Goal: Task Accomplishment & Management: Use online tool/utility

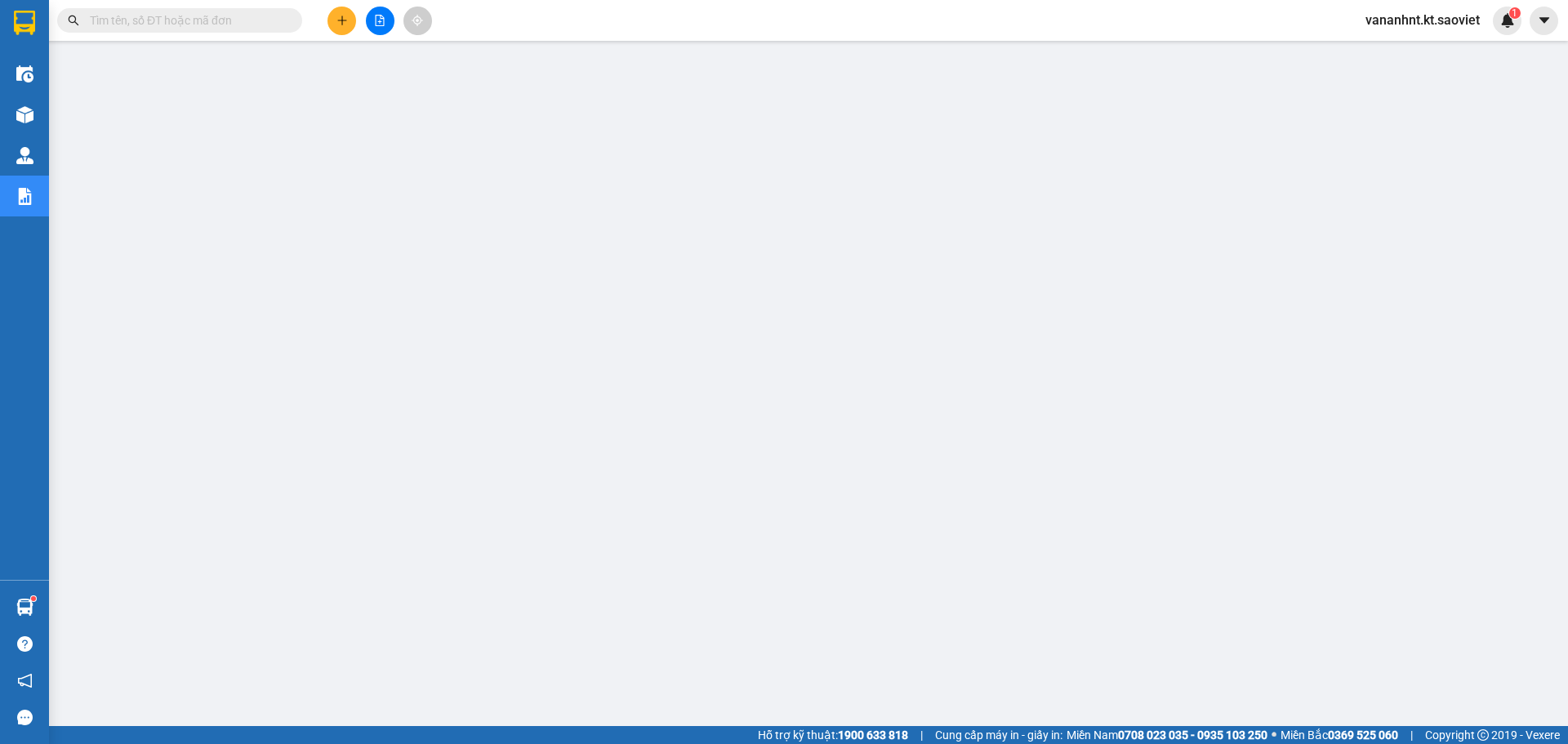
click at [130, 26] on input "text" at bounding box center [186, 20] width 192 height 18
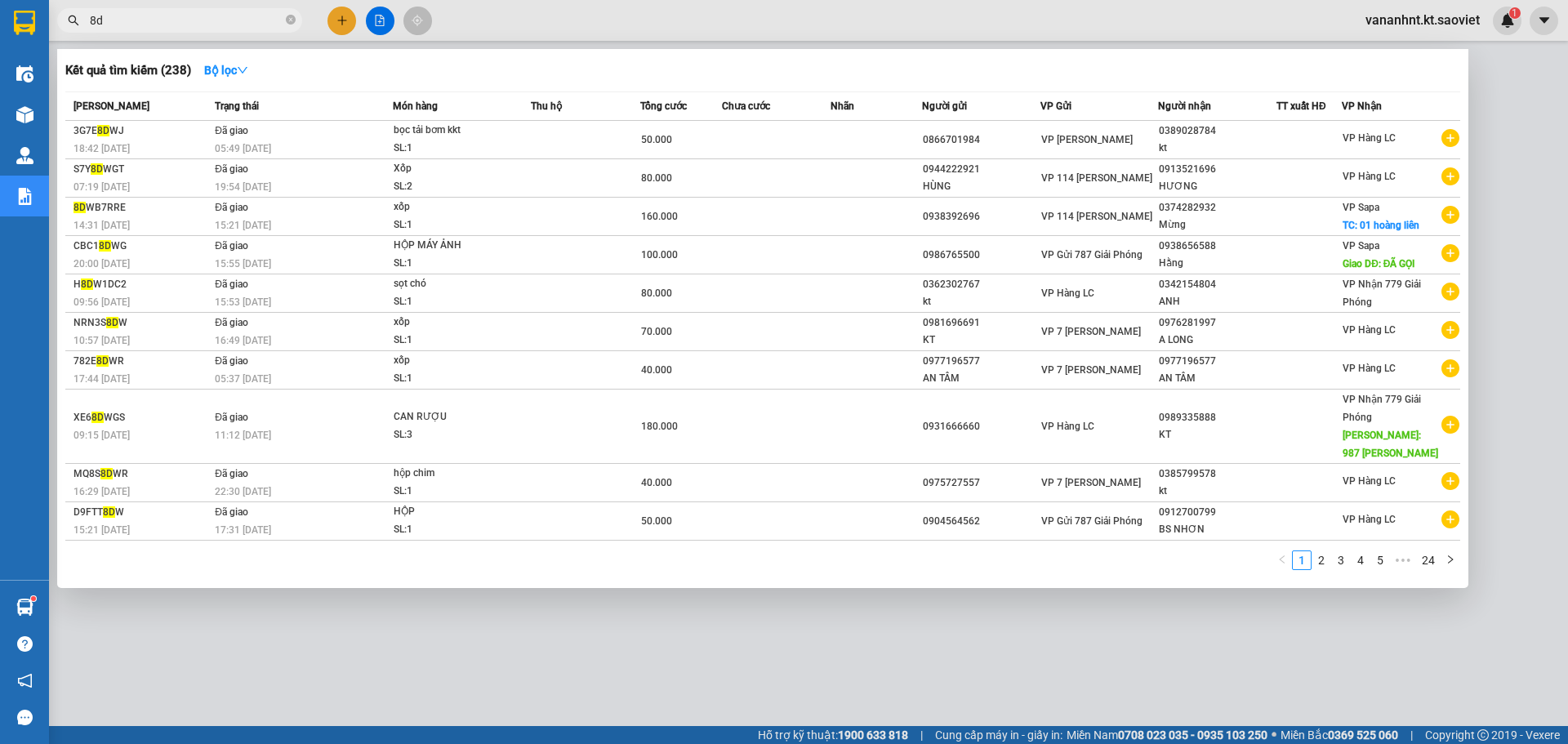
type input "8"
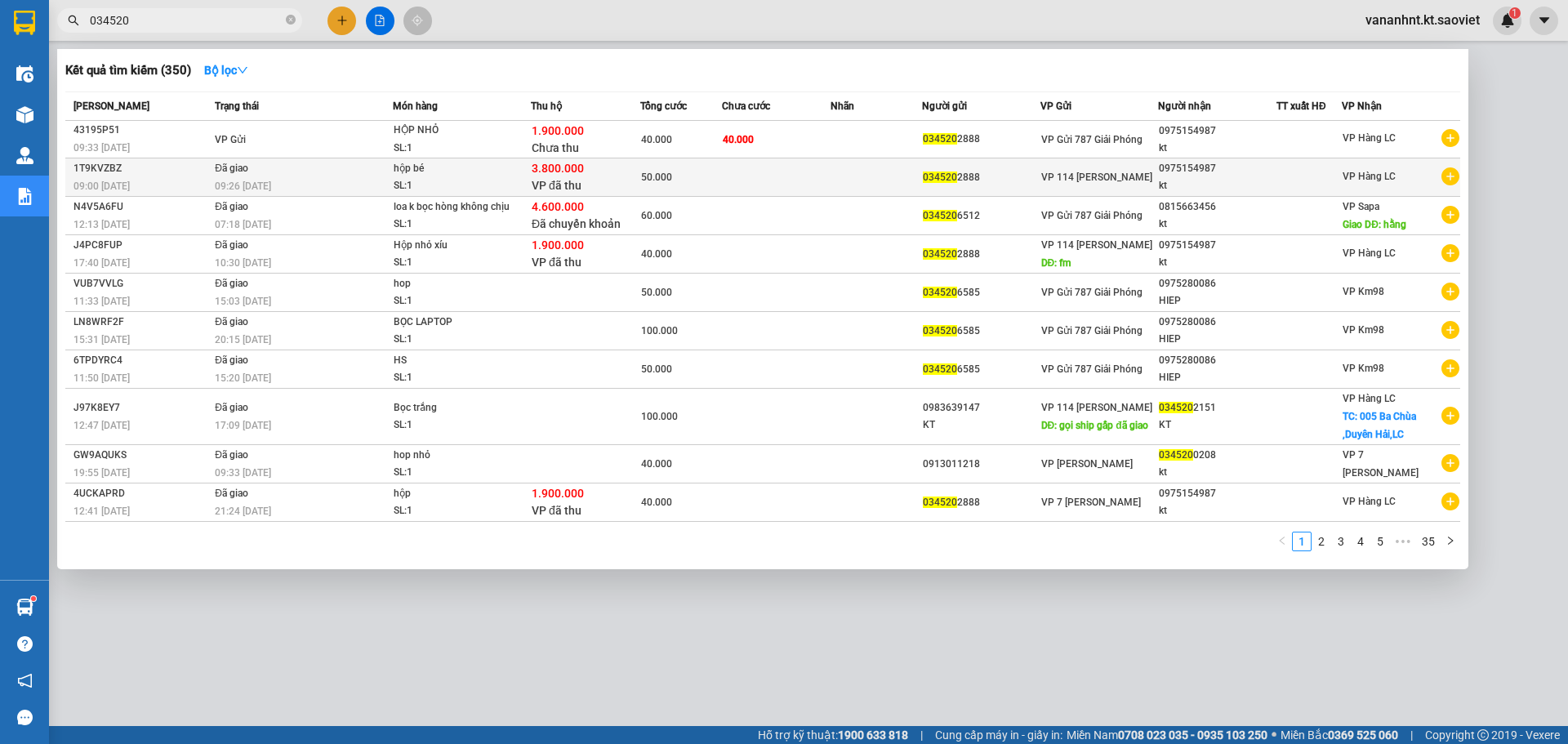
type input "034520"
click at [621, 184] on div "3.800.000 VP đã thu" at bounding box center [585, 177] width 108 height 34
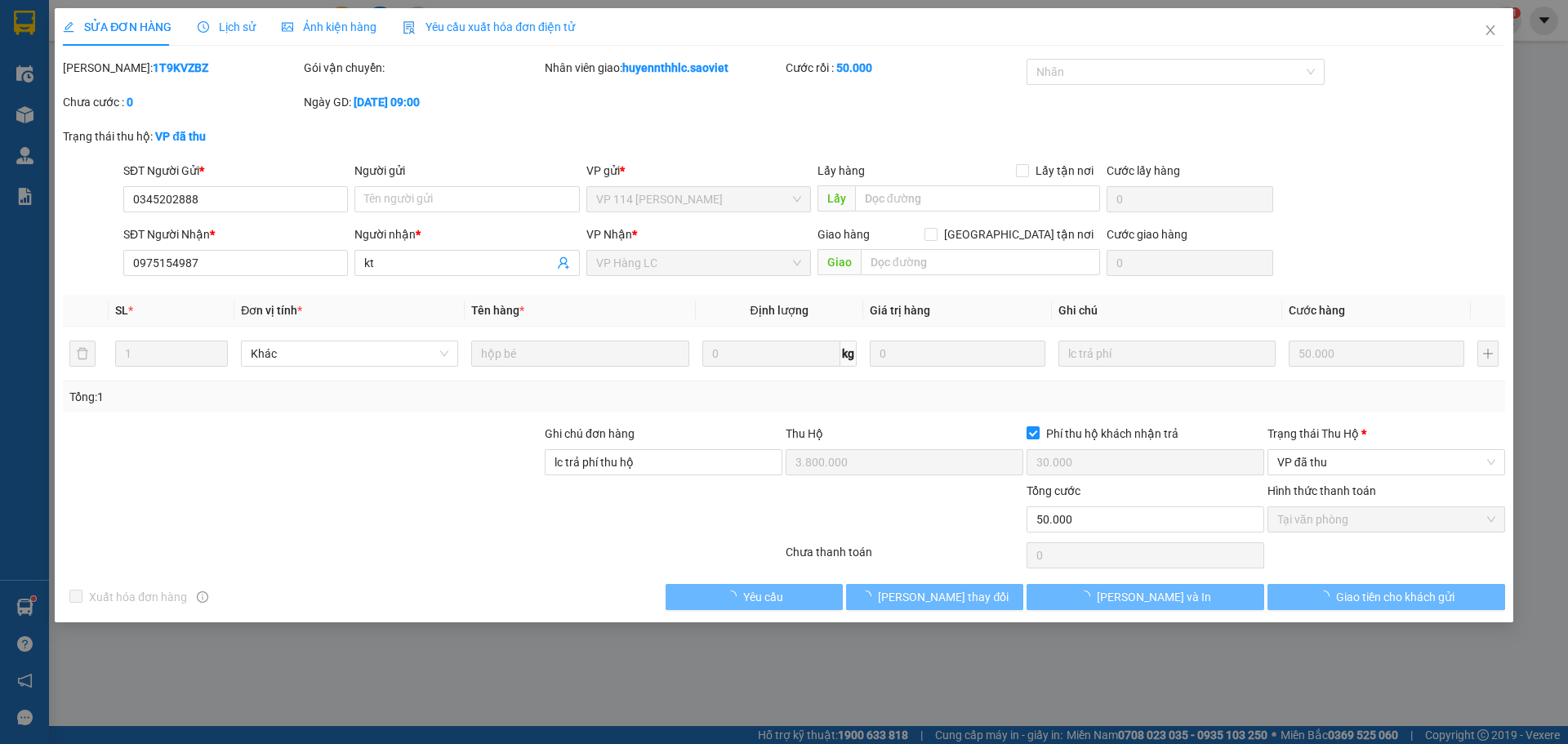
type input "0345202888"
type input "0975154987"
type input "kt"
type input "lc trả phí thu hộ"
type input "3.800.000"
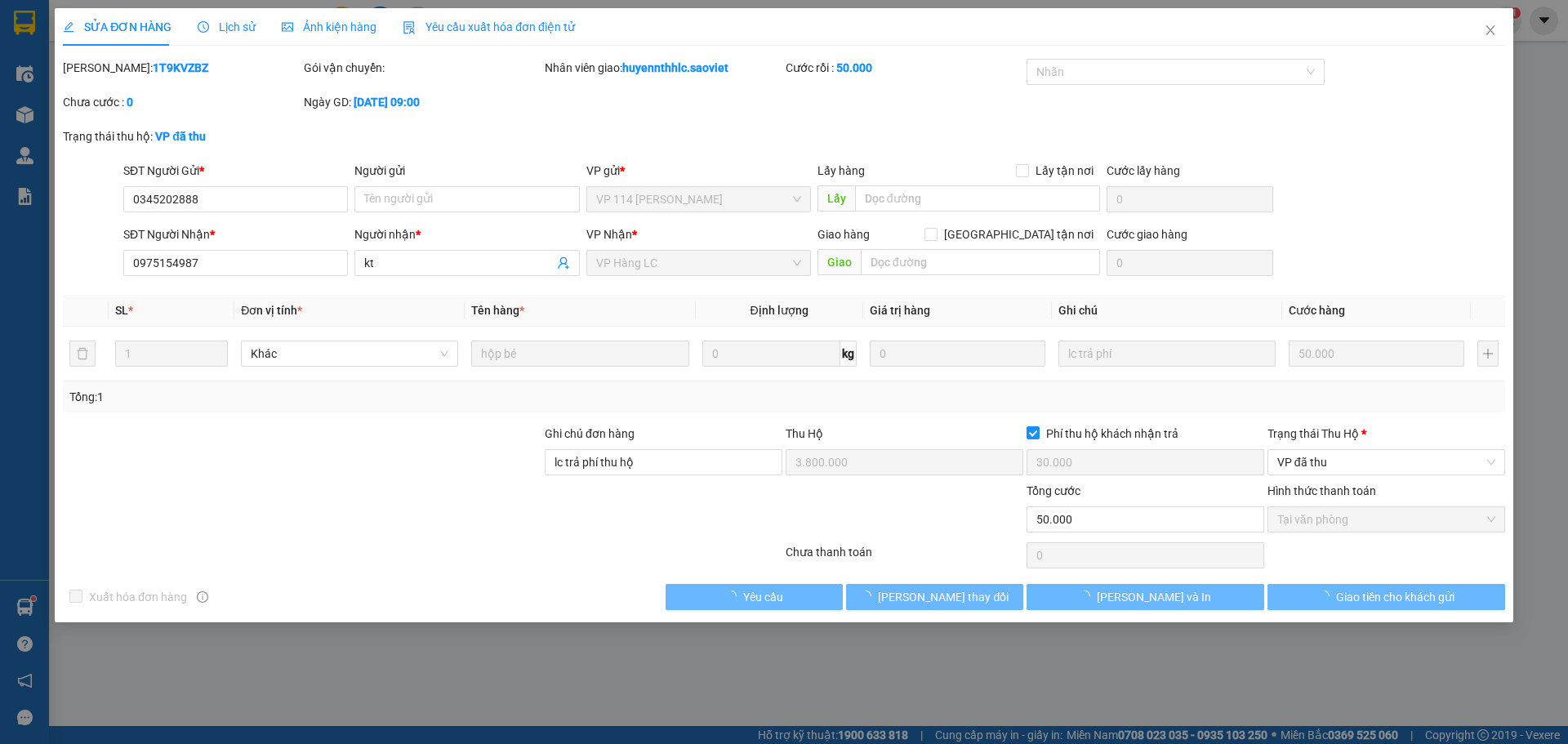
type input "30.000"
type input "50.000"
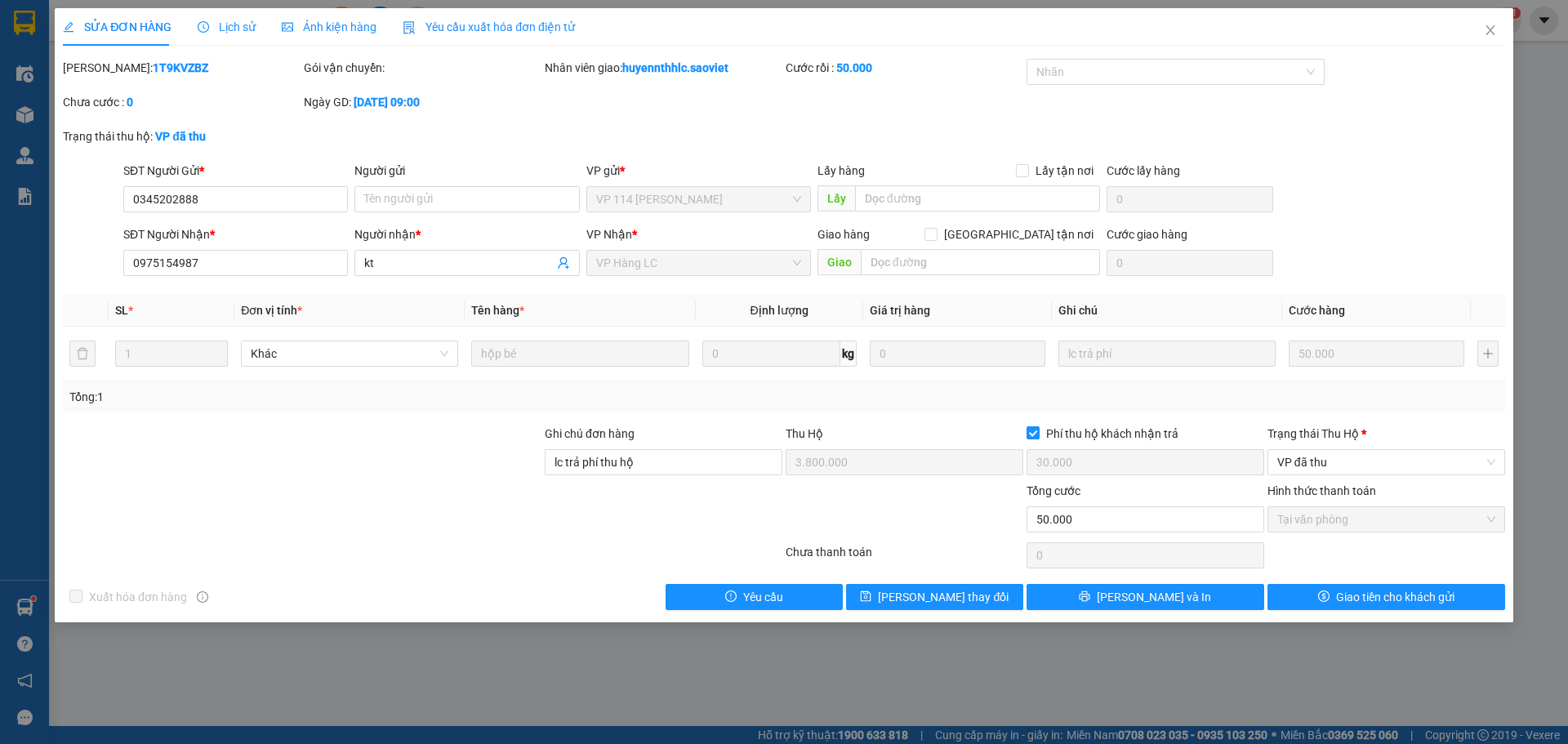
click at [215, 24] on span "Lịch sử" at bounding box center [226, 26] width 58 height 13
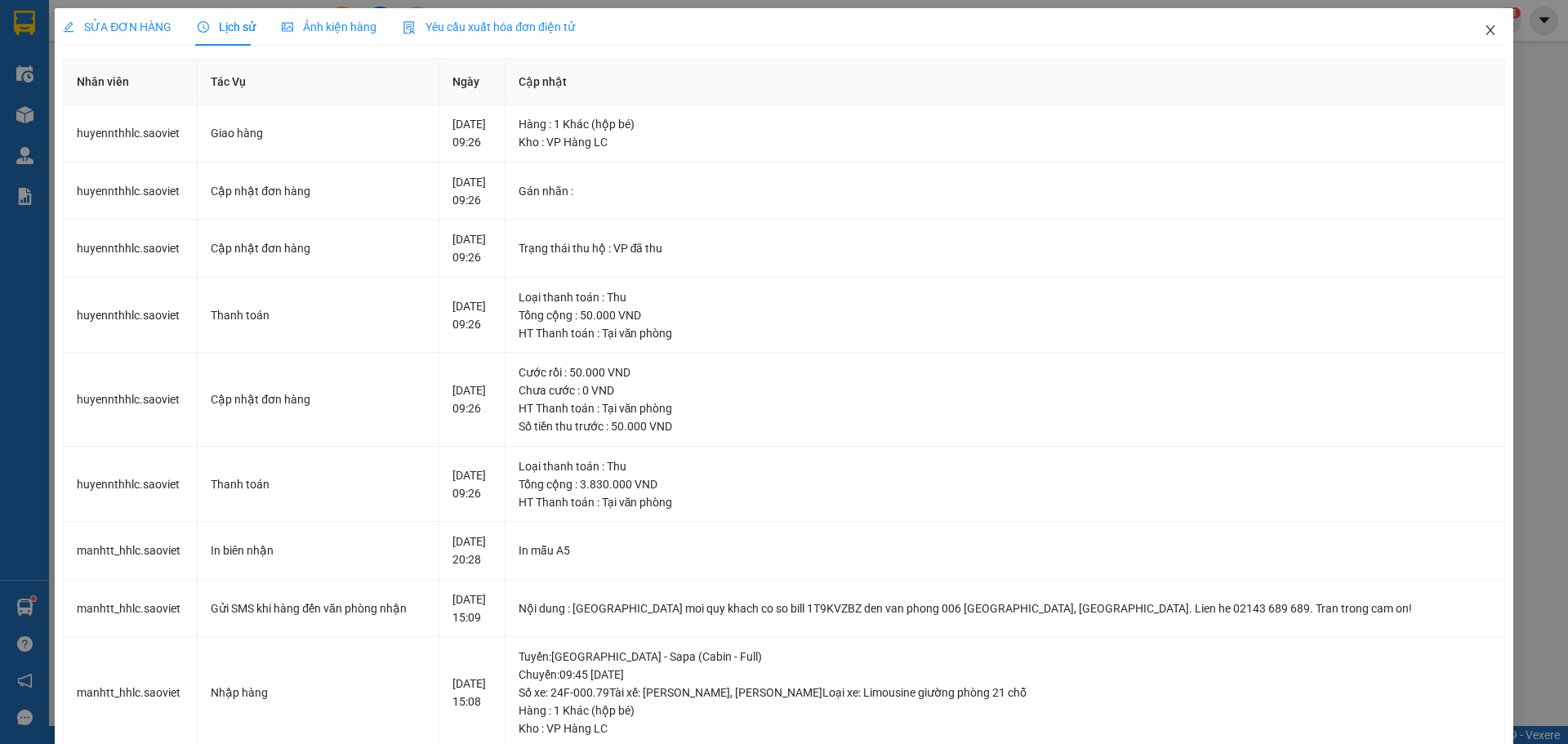
click at [1473, 38] on span "Close" at bounding box center [1490, 31] width 45 height 45
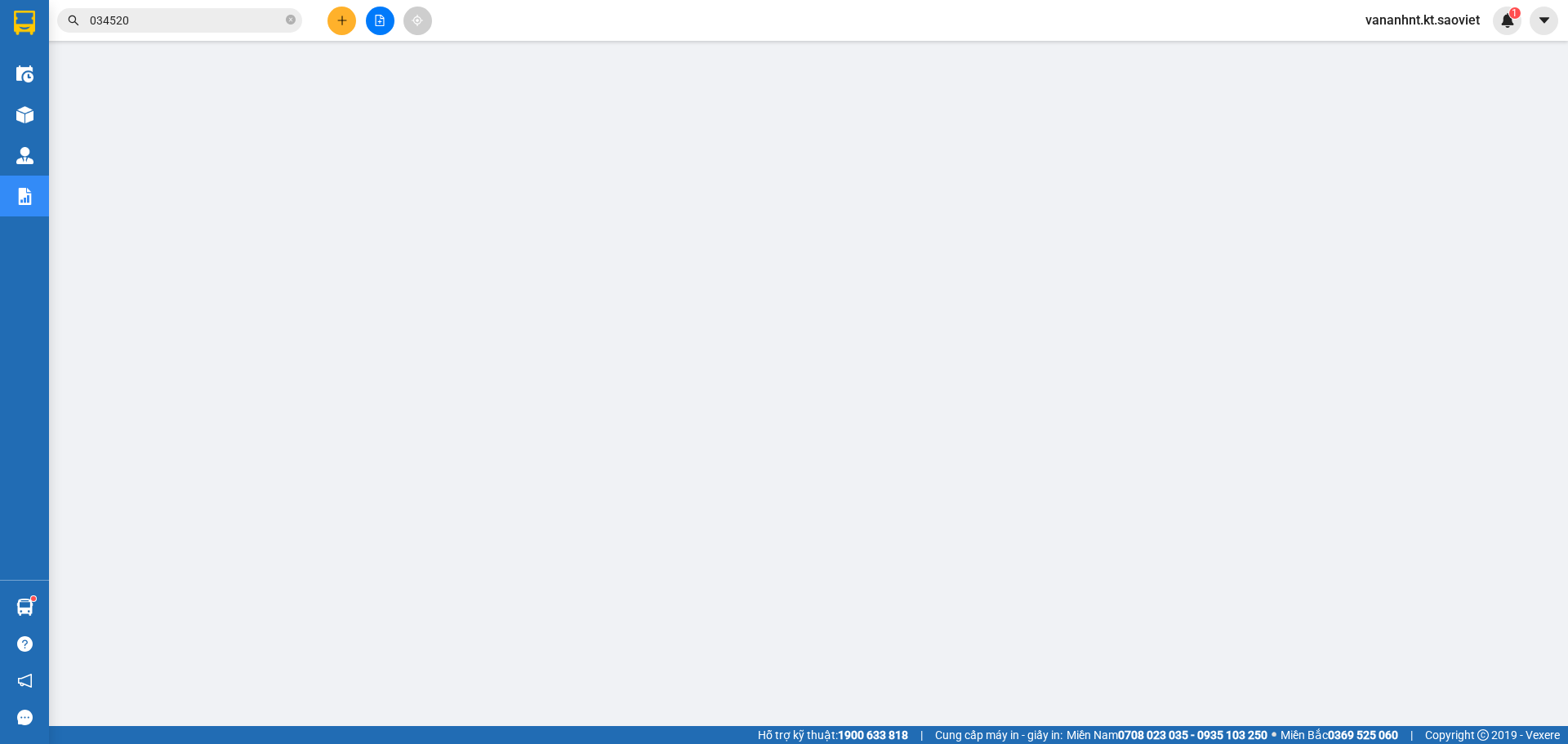
click at [127, 31] on span "034520" at bounding box center [179, 20] width 245 height 24
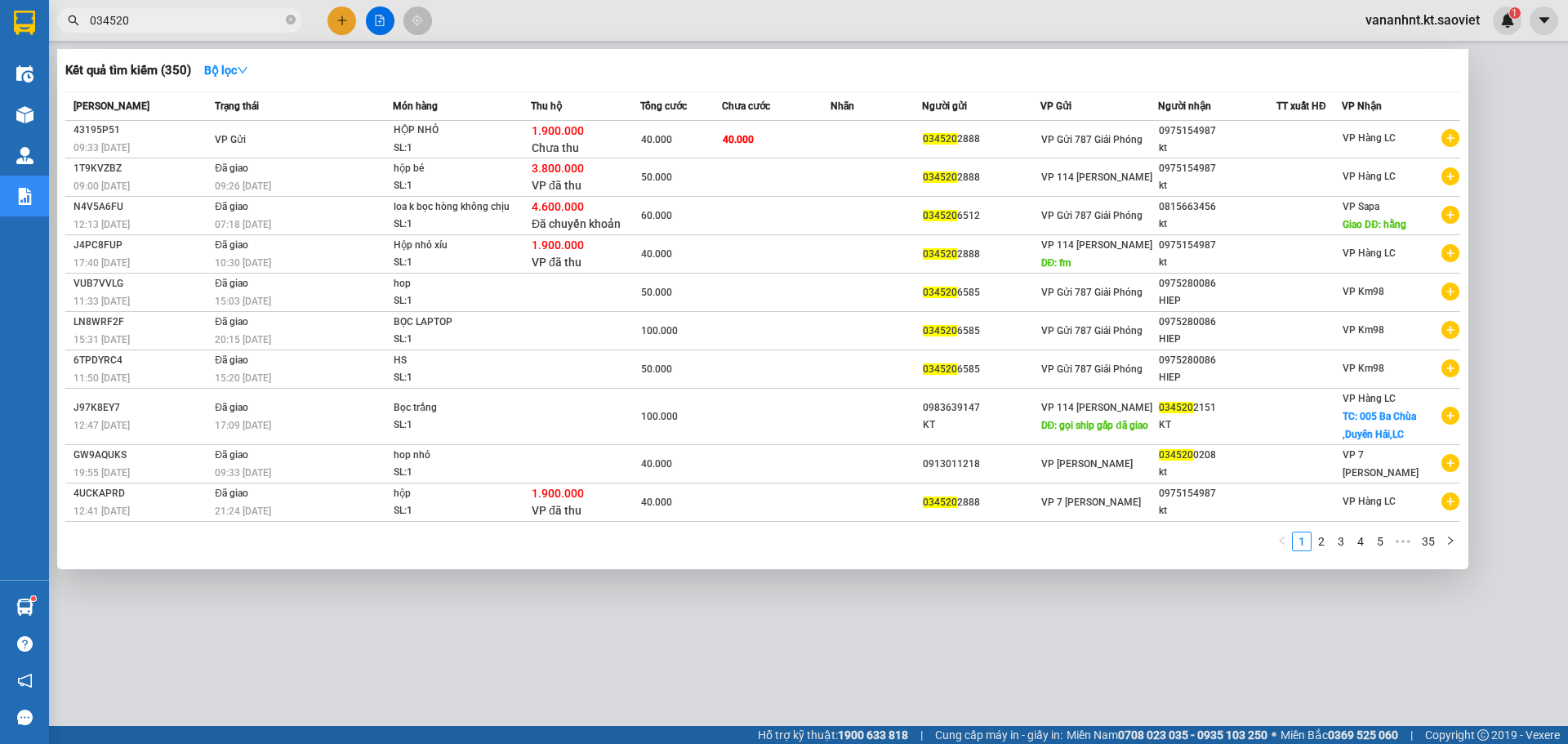
click at [127, 31] on span "034520" at bounding box center [179, 20] width 245 height 24
click at [123, 32] on div at bounding box center [784, 372] width 1568 height 744
click at [142, 22] on input "034520" at bounding box center [186, 20] width 192 height 18
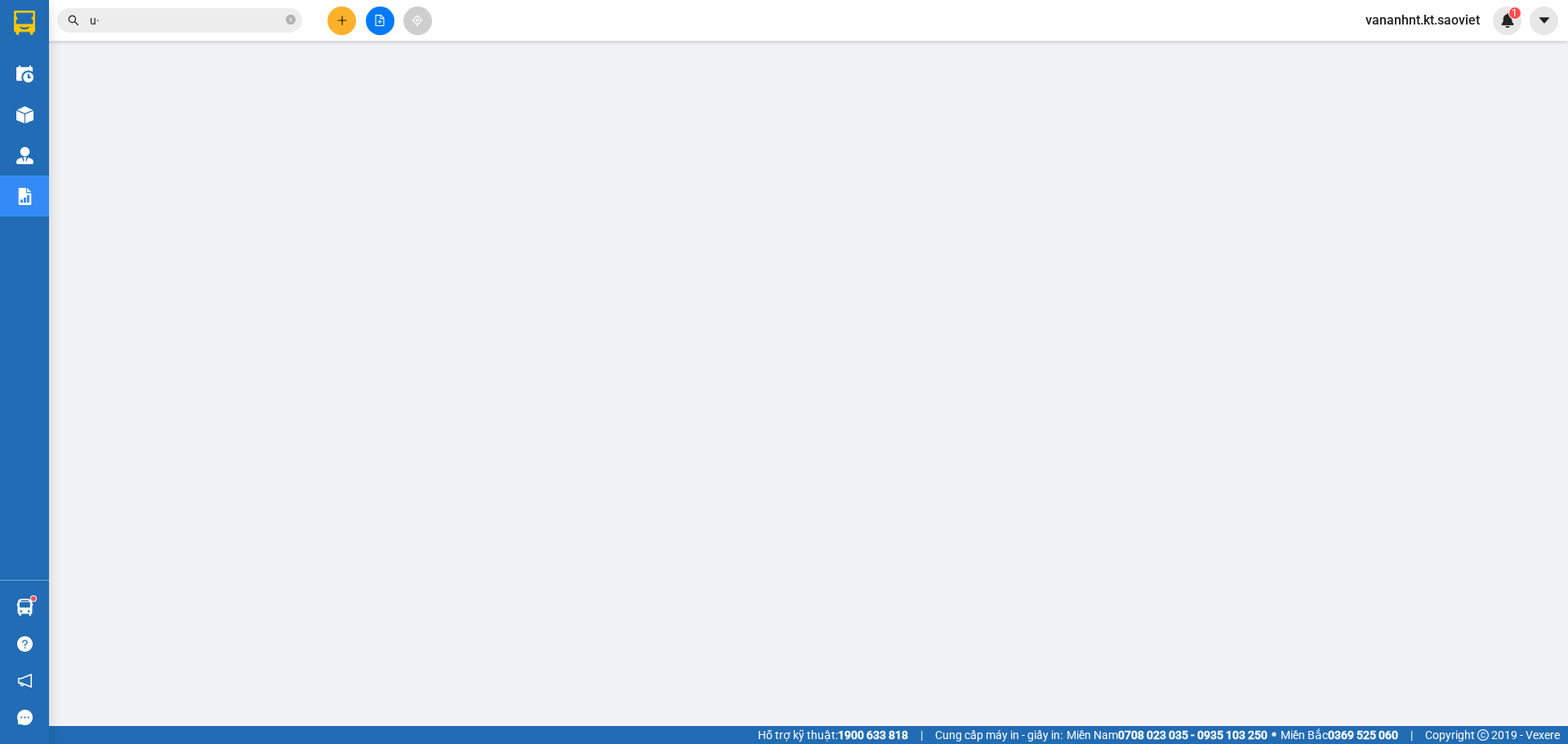
type input "u"
type input "ụ"
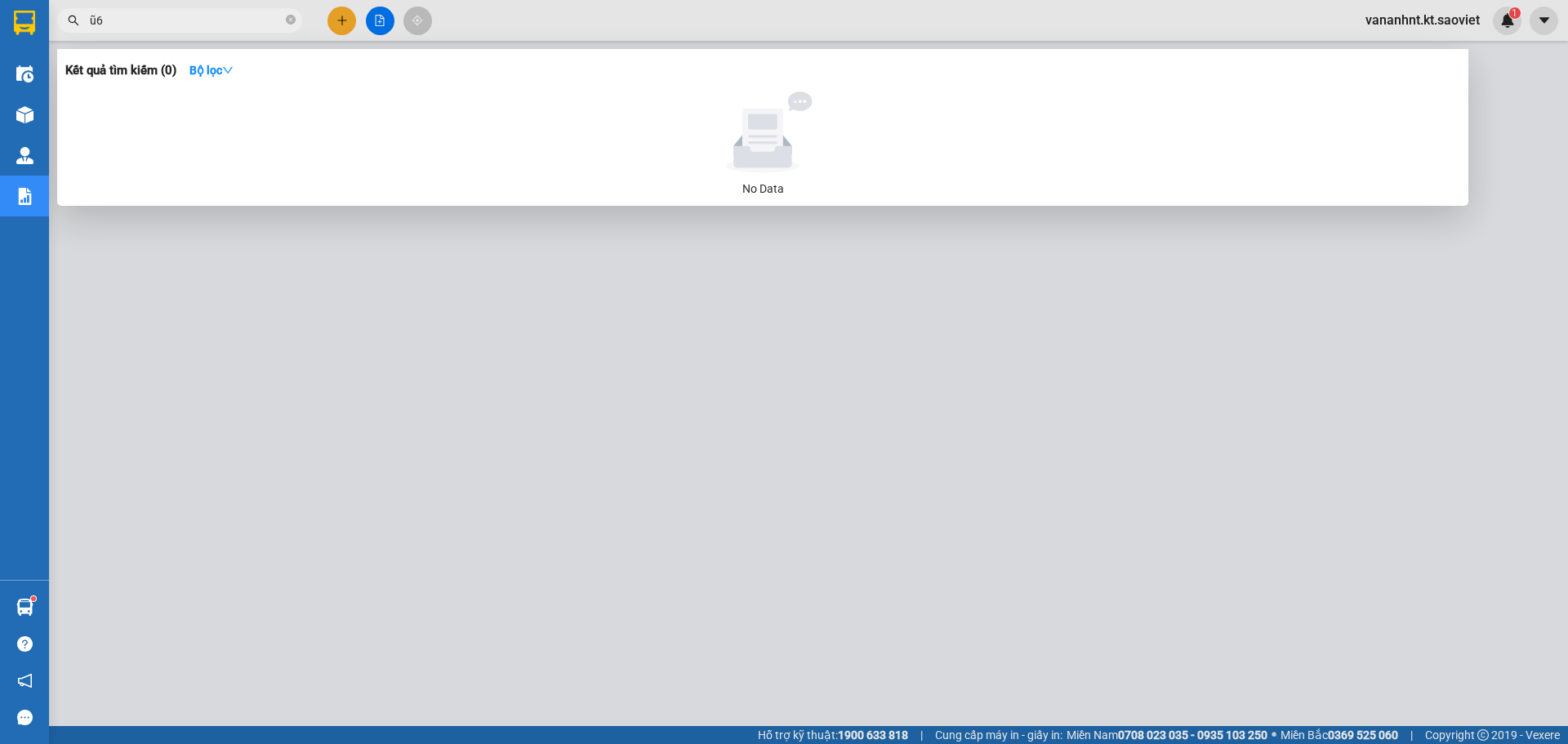
type input "ũ"
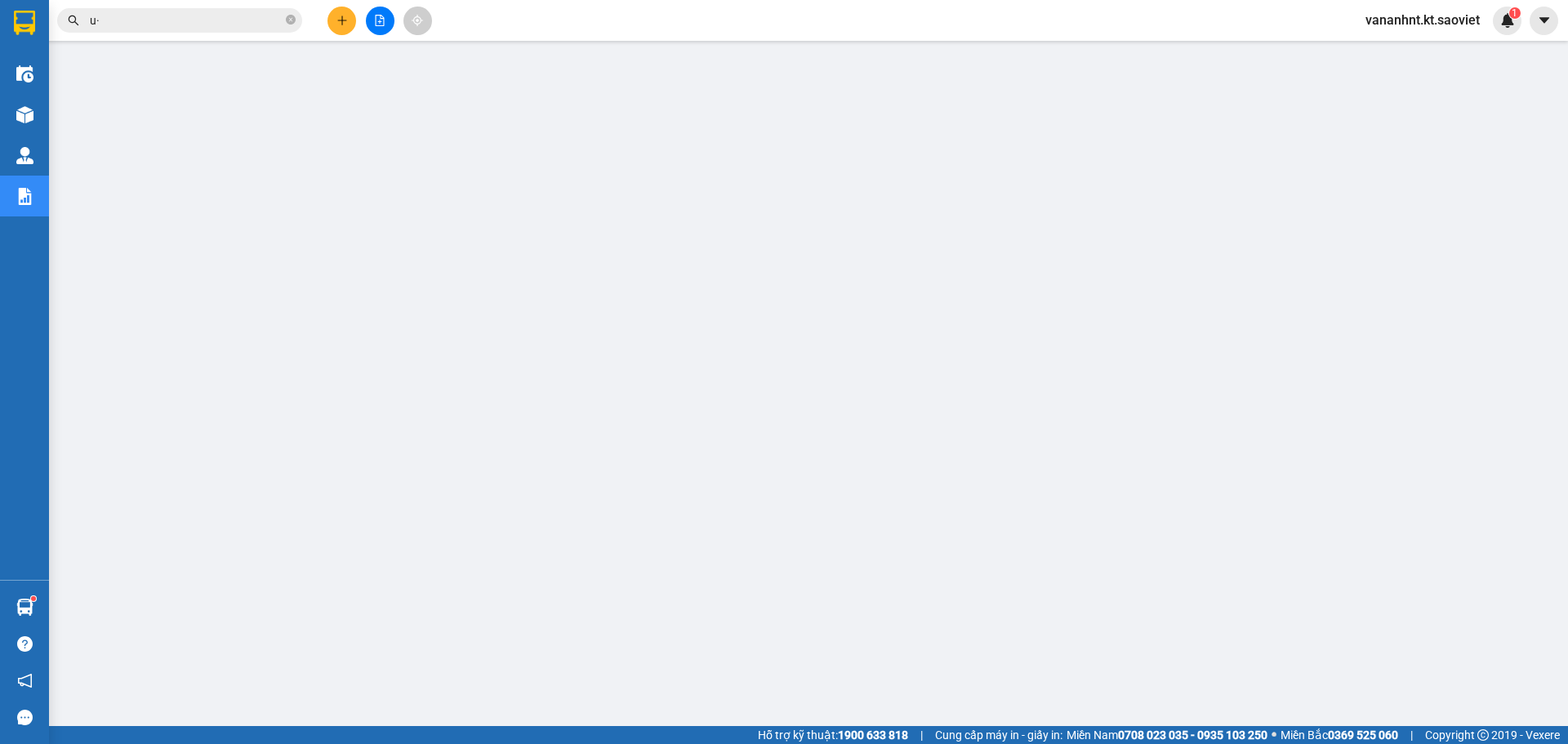
type input "u"
type input "ụ"
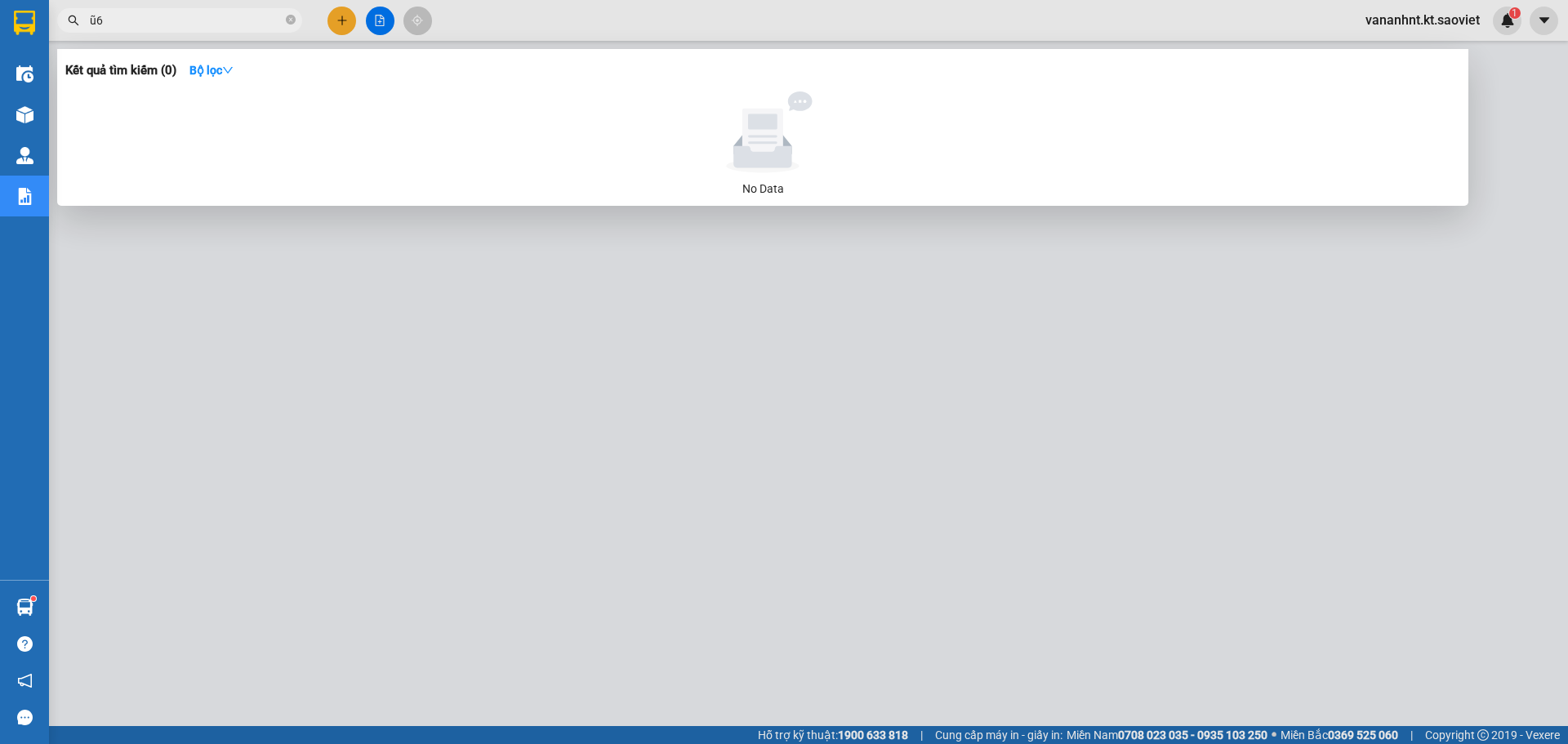
type input "ũ"
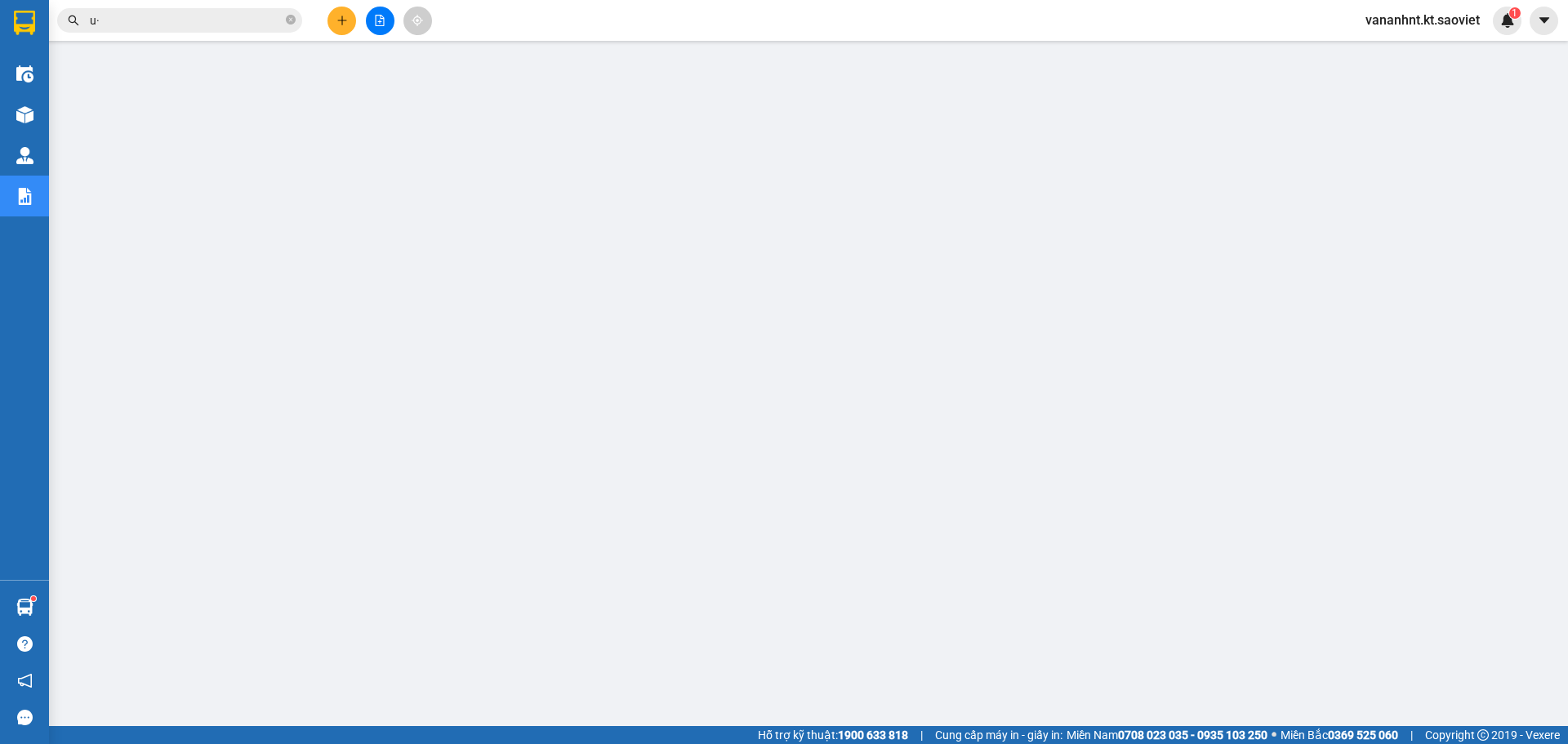
type input "u"
type input "ụ"
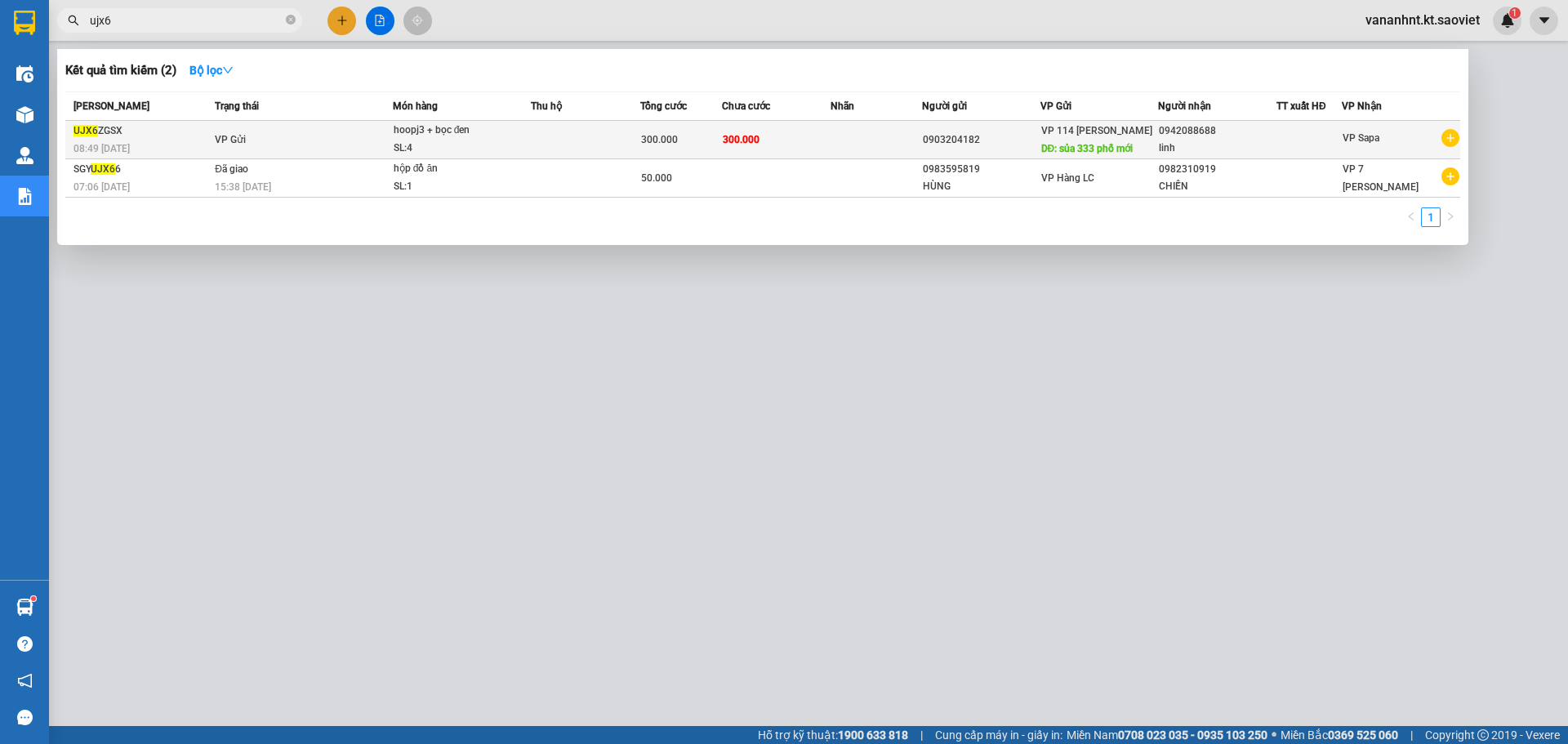
type input "ujx6"
click at [689, 122] on td "300.000" at bounding box center [680, 140] width 81 height 38
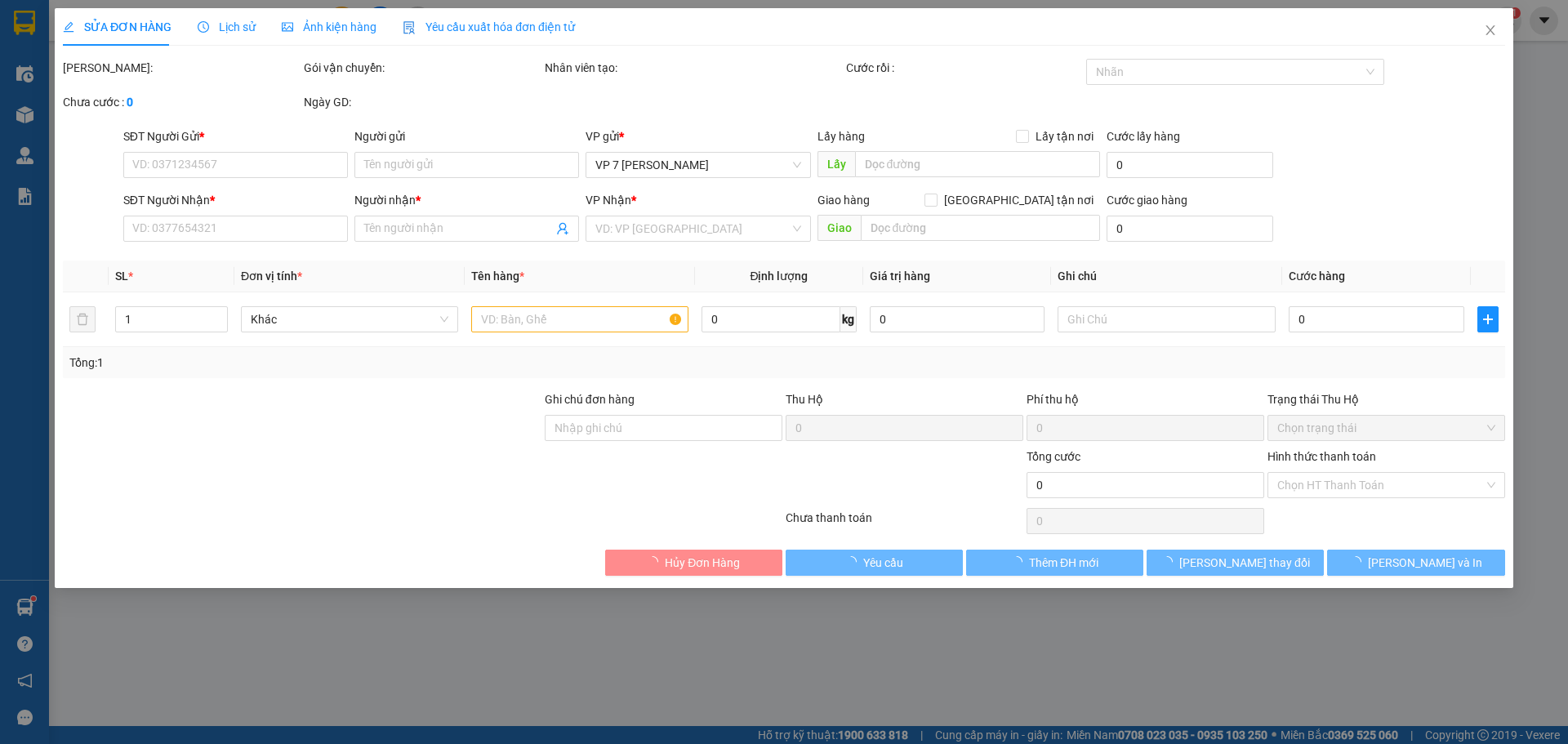
type input "0903204182"
type input "sủa [STREET_ADDRESS]"
type input "0942088688"
type input "linh"
type input "300.000"
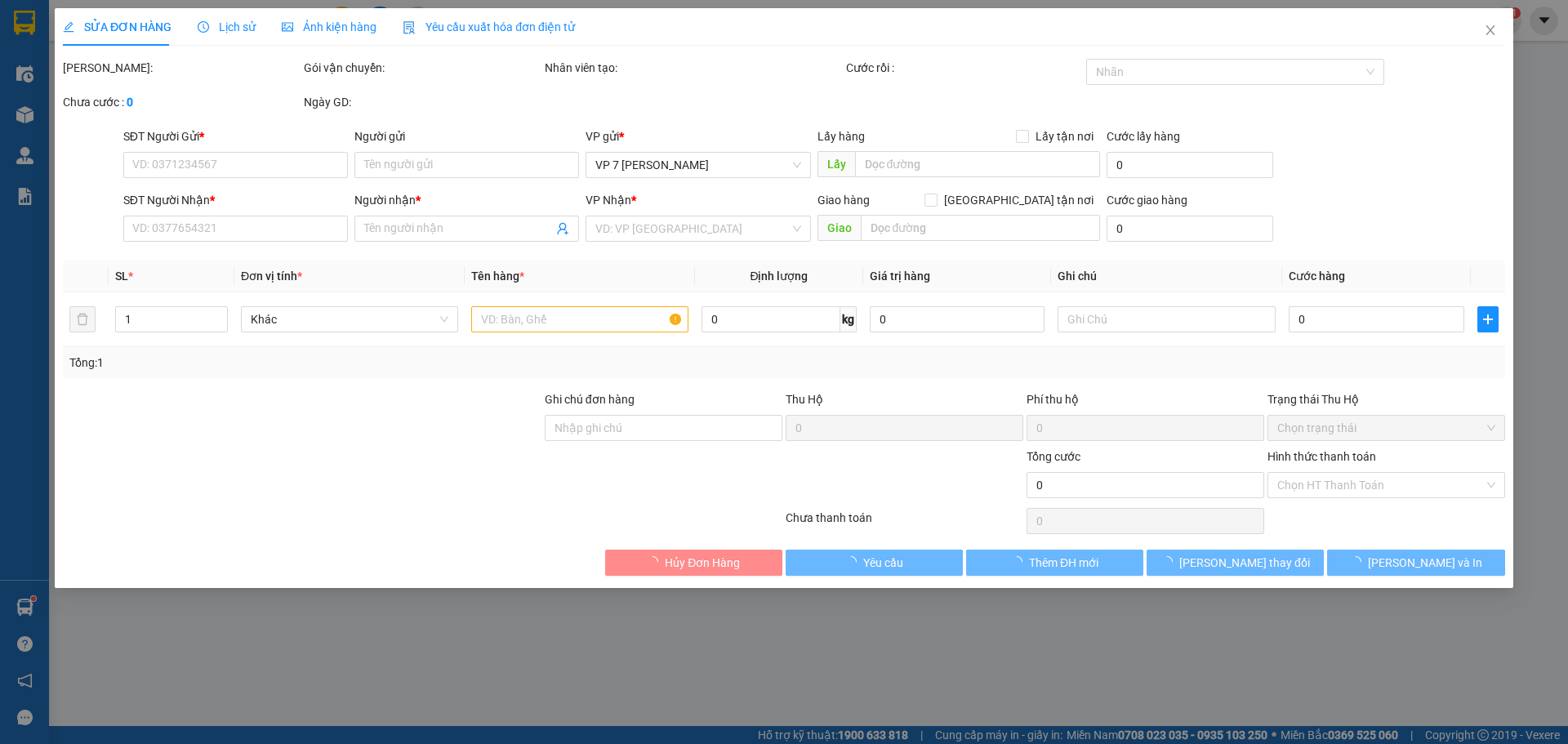
type input "300.000"
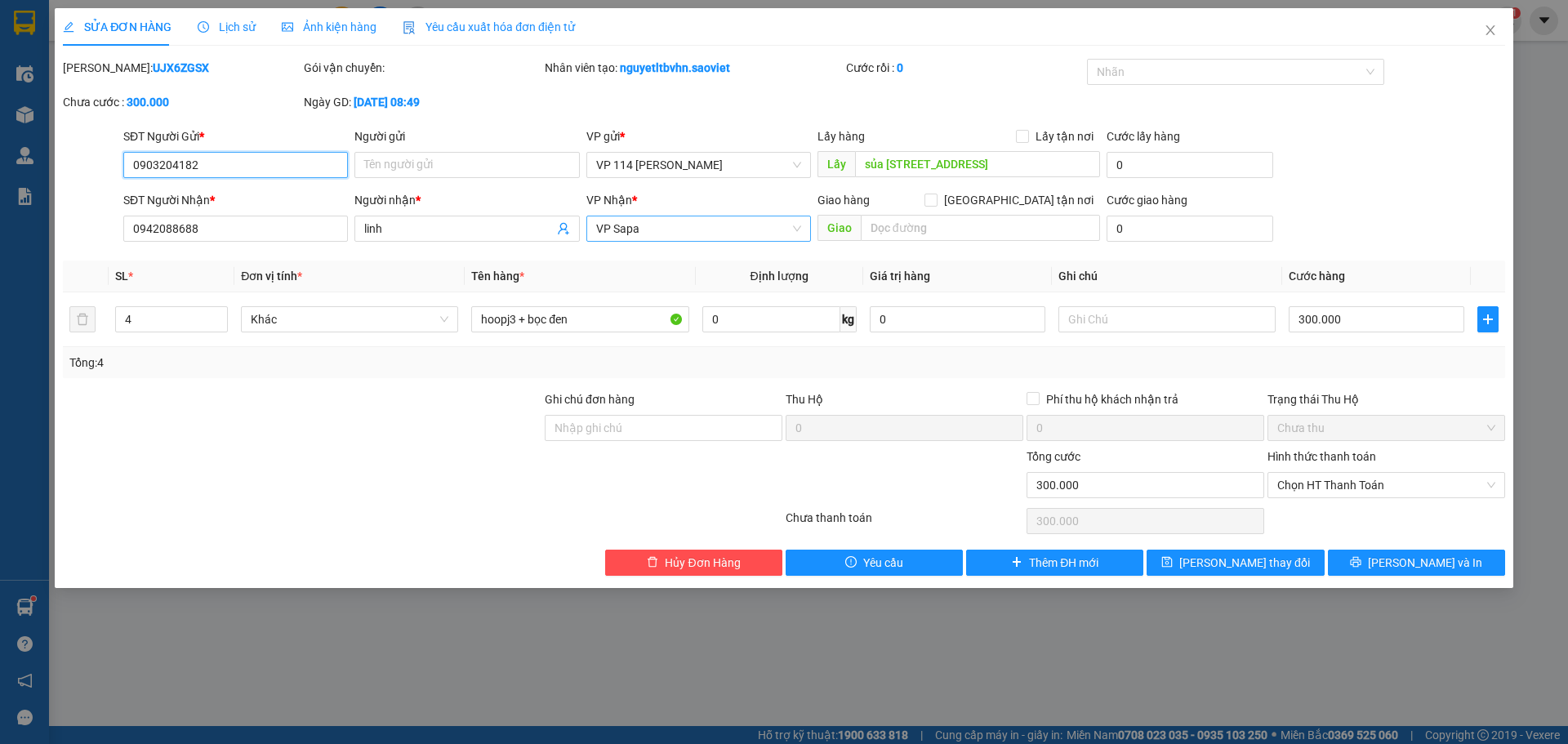
drag, startPoint x: 654, startPoint y: 235, endPoint x: 660, endPoint y: 229, distance: 8.5
click at [654, 234] on span "VP Sapa" at bounding box center [698, 229] width 205 height 24
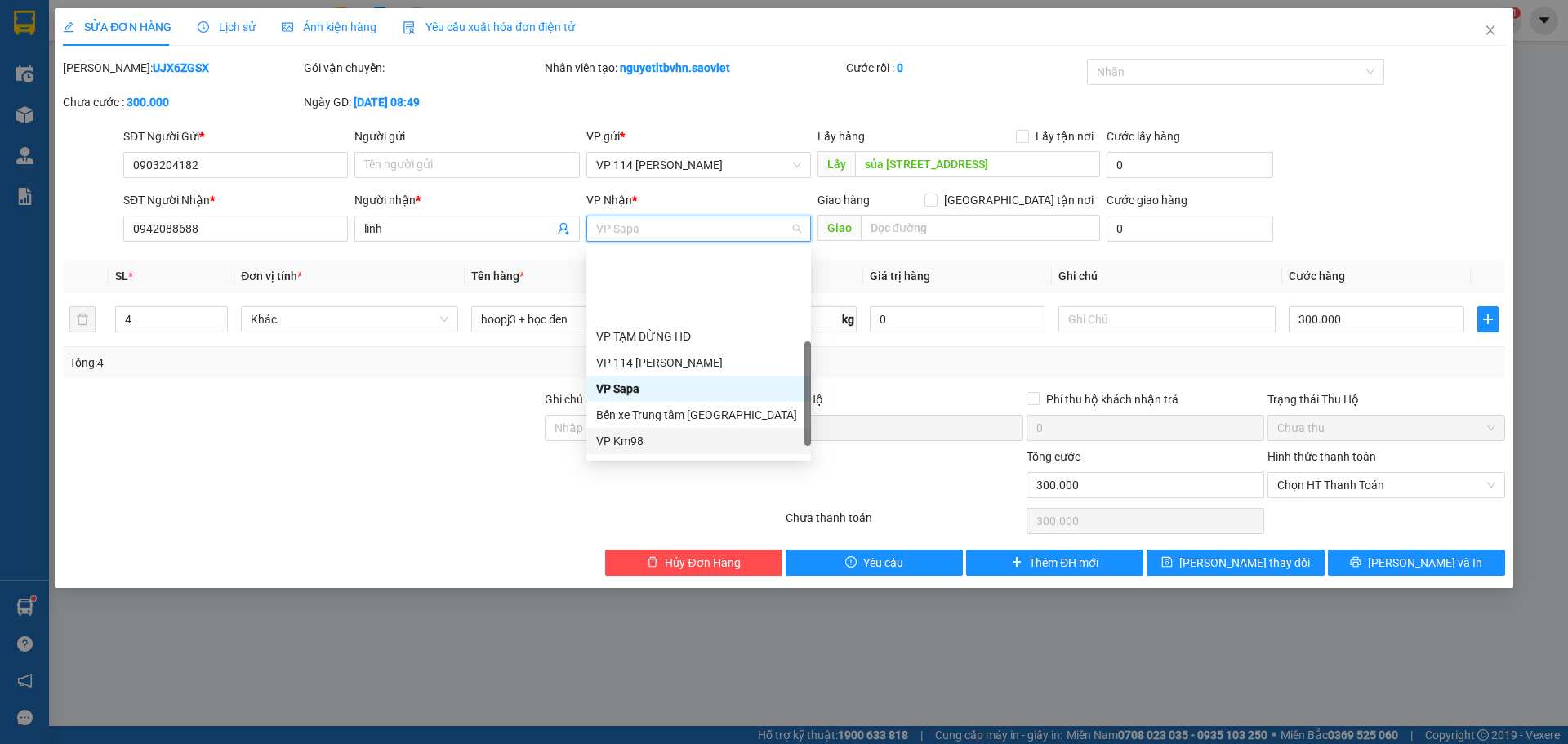
scroll to position [183, 0]
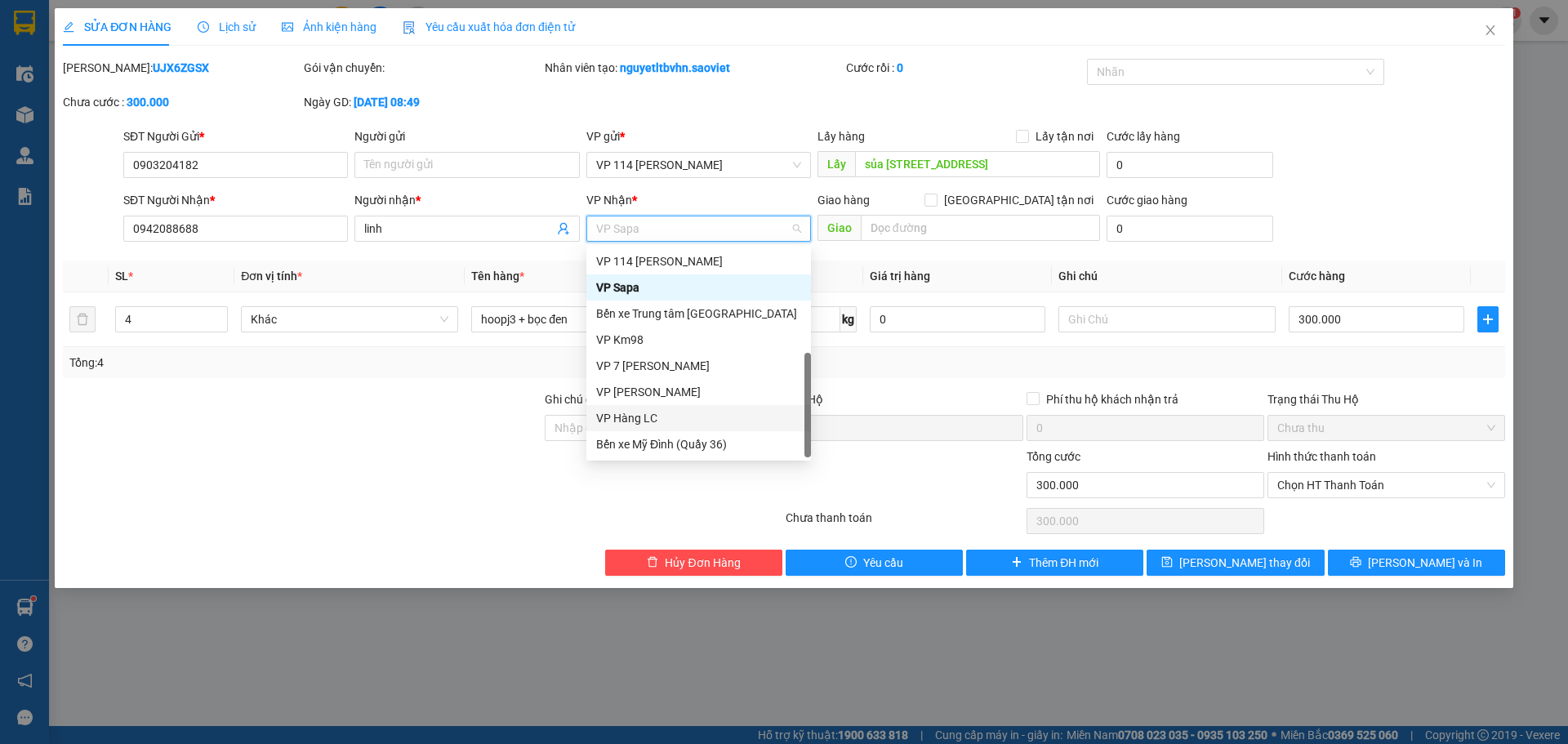
click at [654, 421] on div "VP Hàng LC" at bounding box center [698, 418] width 205 height 18
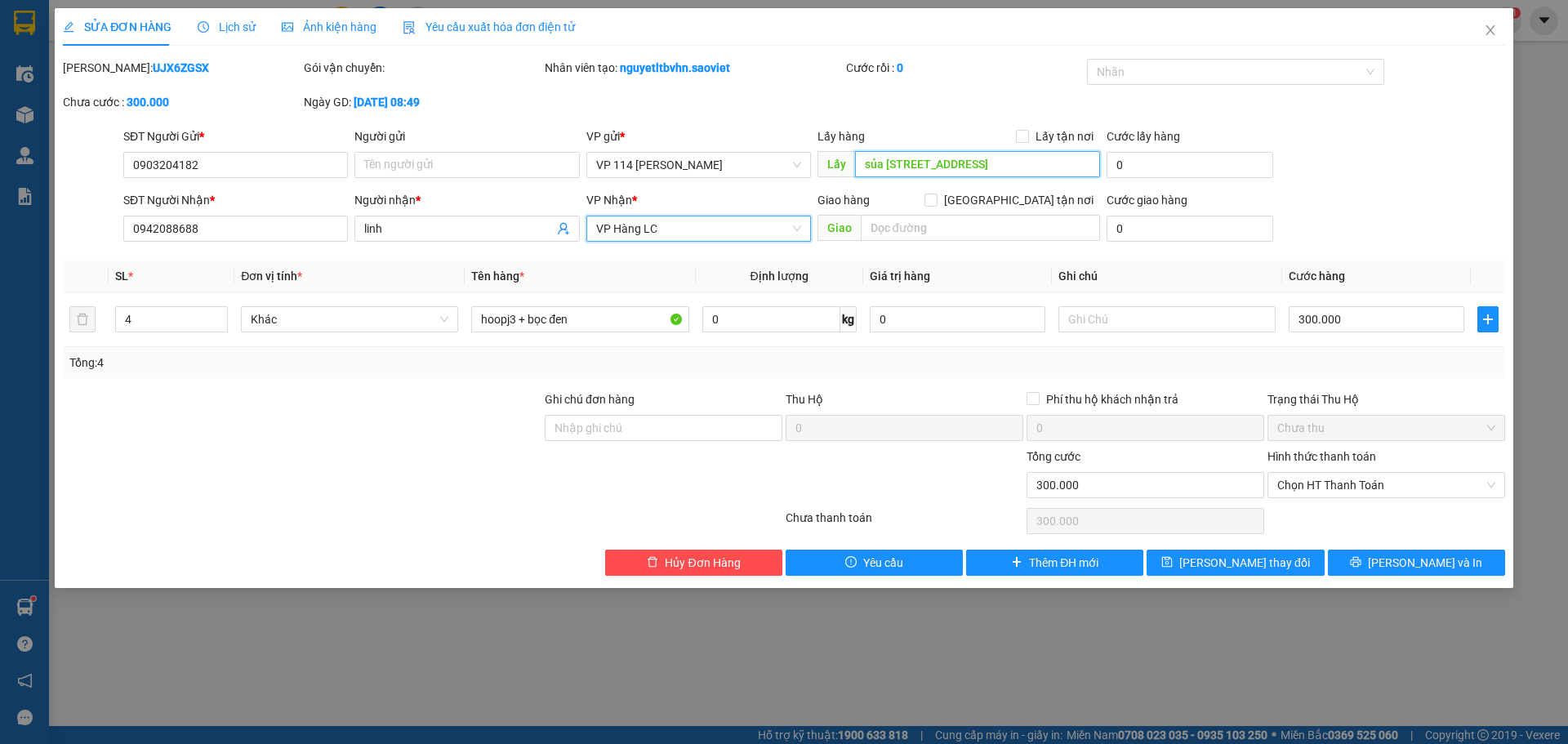
click at [957, 164] on input "sủa [STREET_ADDRESS]" at bounding box center [977, 164] width 245 height 26
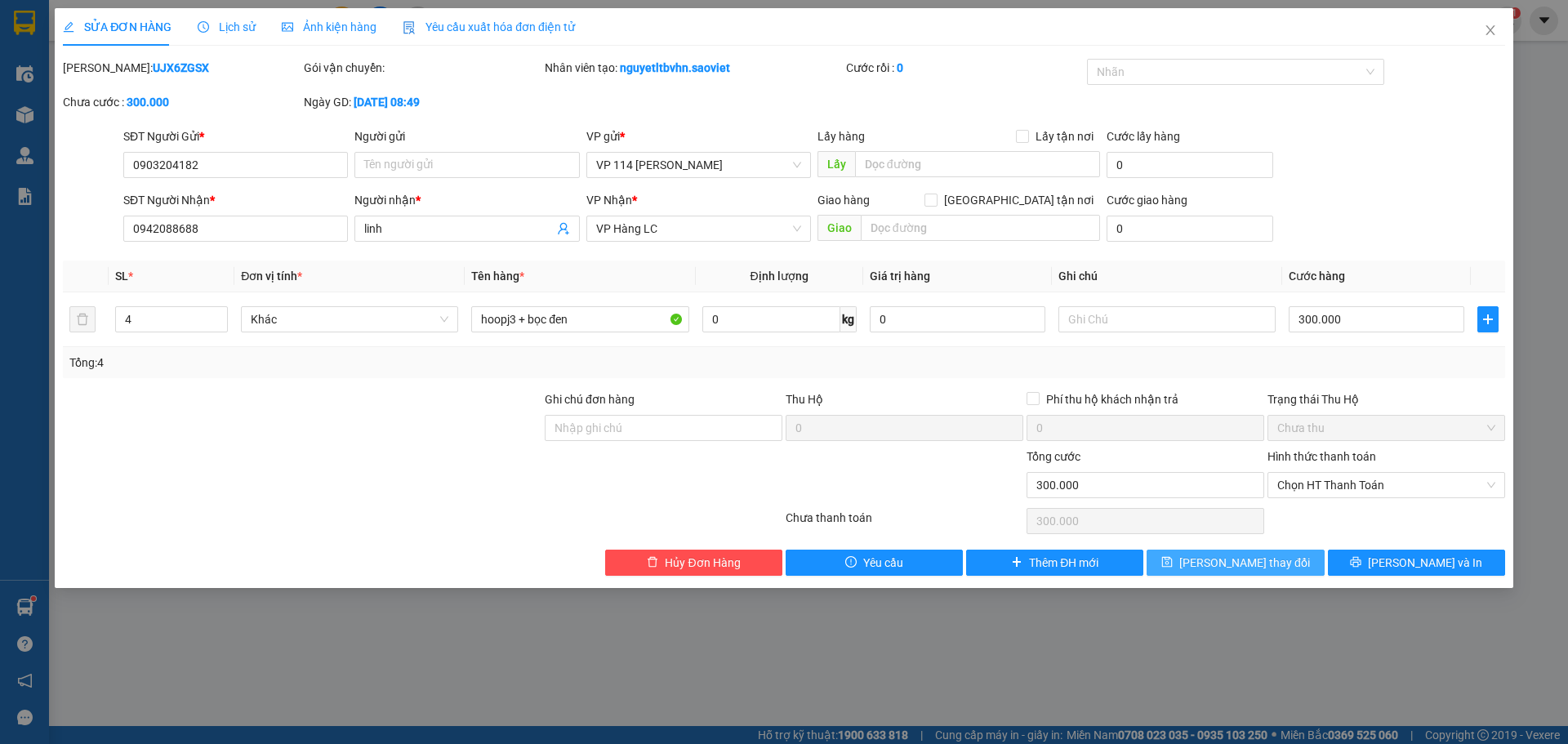
click at [1250, 567] on span "[PERSON_NAME] thay đổi" at bounding box center [1244, 562] width 130 height 18
